Goal: Task Accomplishment & Management: Manage account settings

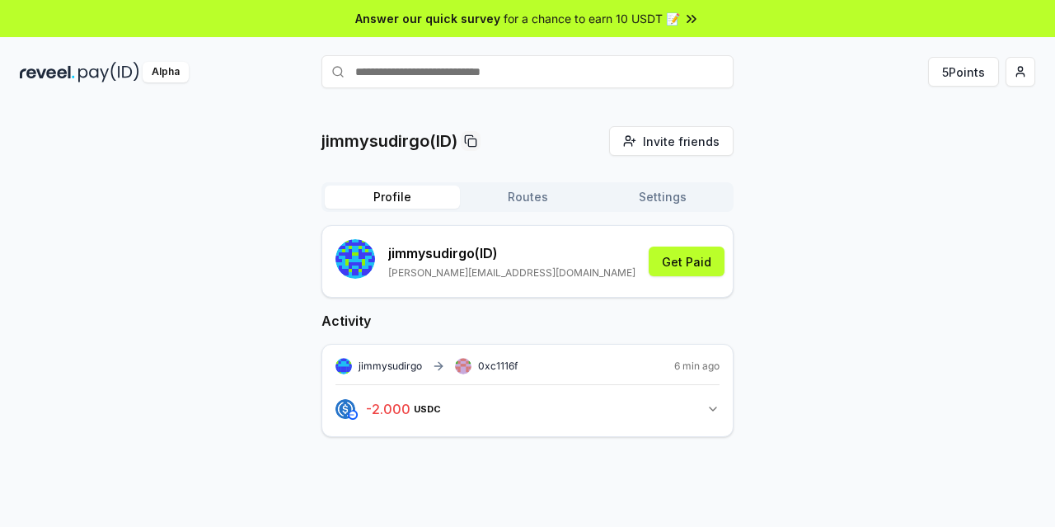
click at [715, 411] on icon "button" at bounding box center [713, 408] width 13 height 13
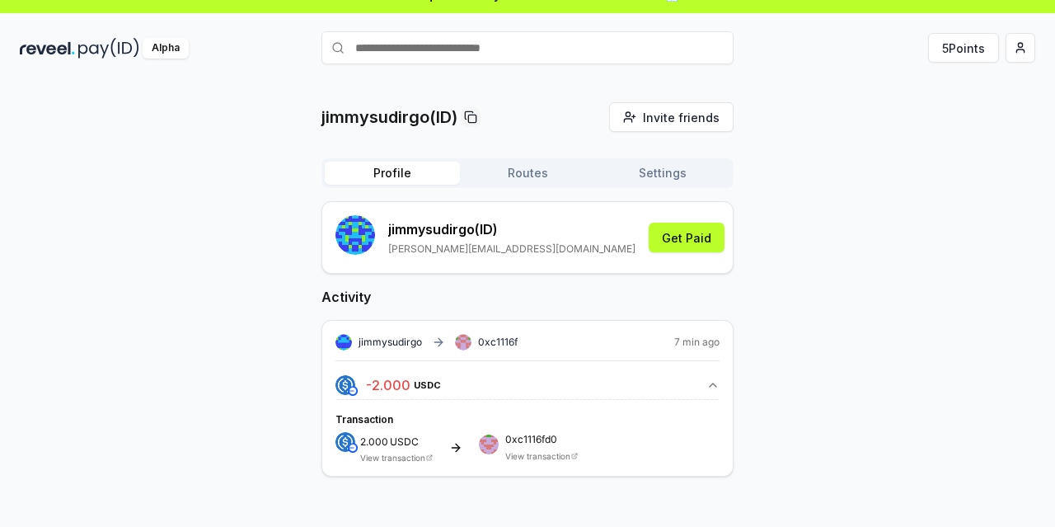
scroll to position [47, 0]
